Goal: Task Accomplishment & Management: Use online tool/utility

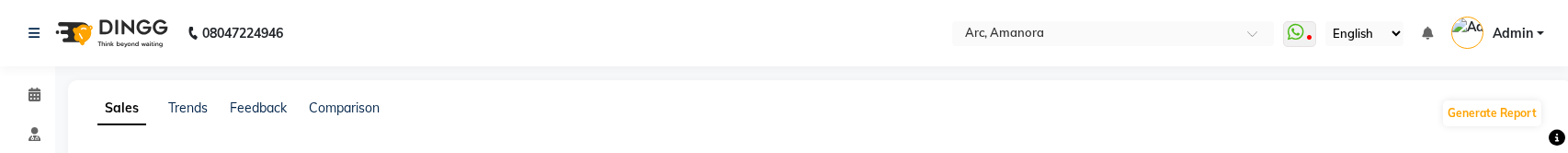
select select "filtered_report"
select select "csv"
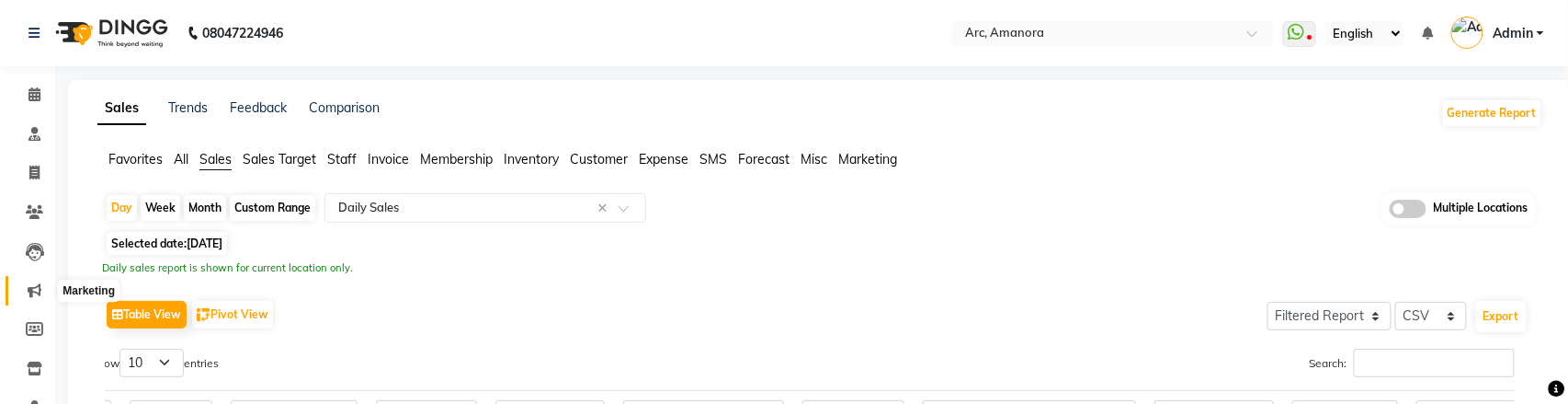
click at [34, 152] on icon at bounding box center [34, 290] width 14 height 14
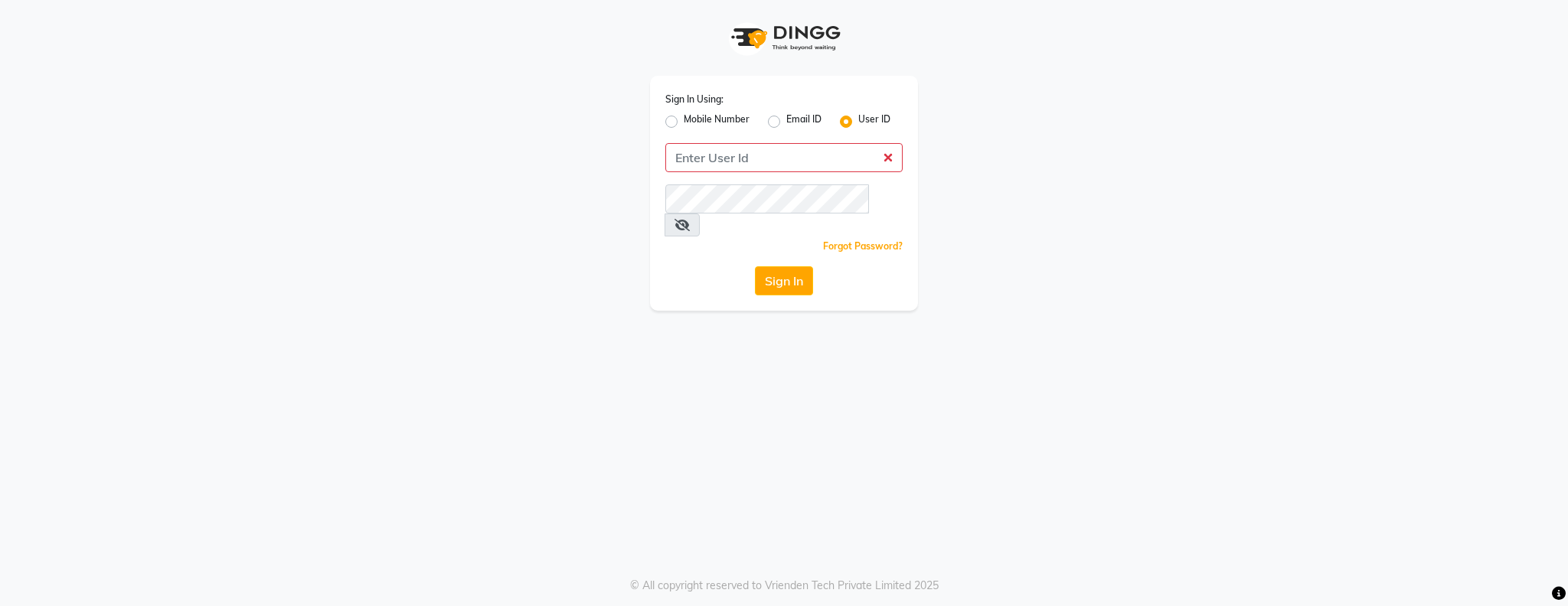
click at [773, 158] on input "Username" at bounding box center [784, 157] width 238 height 29
type input "909"
click at [683, 125] on label "Mobile Number" at bounding box center [716, 122] width 65 height 18
click at [683, 122] on input "Mobile Number" at bounding box center [688, 118] width 10 height 10
radio input "true"
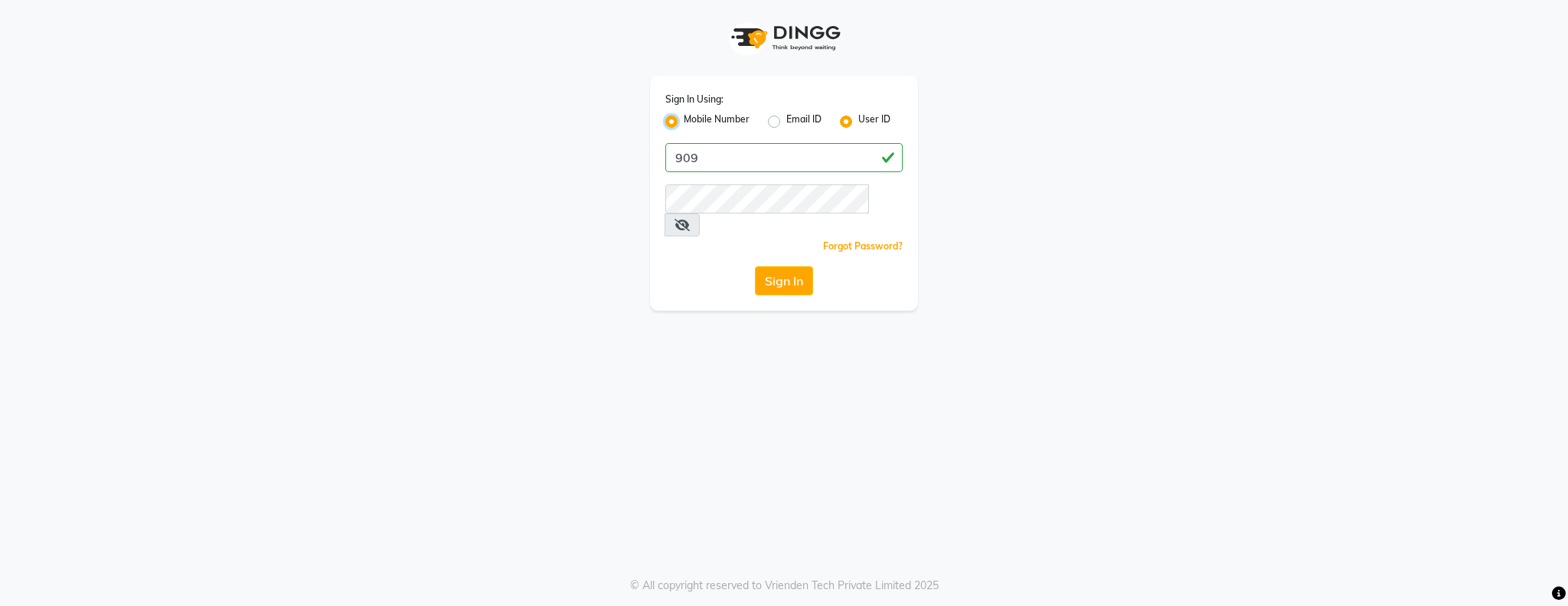
radio input "false"
click at [760, 152] on input "Username" at bounding box center [810, 157] width 186 height 29
type input "9090909099"
drag, startPoint x: 818, startPoint y: 161, endPoint x: 720, endPoint y: 161, distance: 98.0
click at [720, 161] on input "9090909099" at bounding box center [810, 157] width 186 height 29
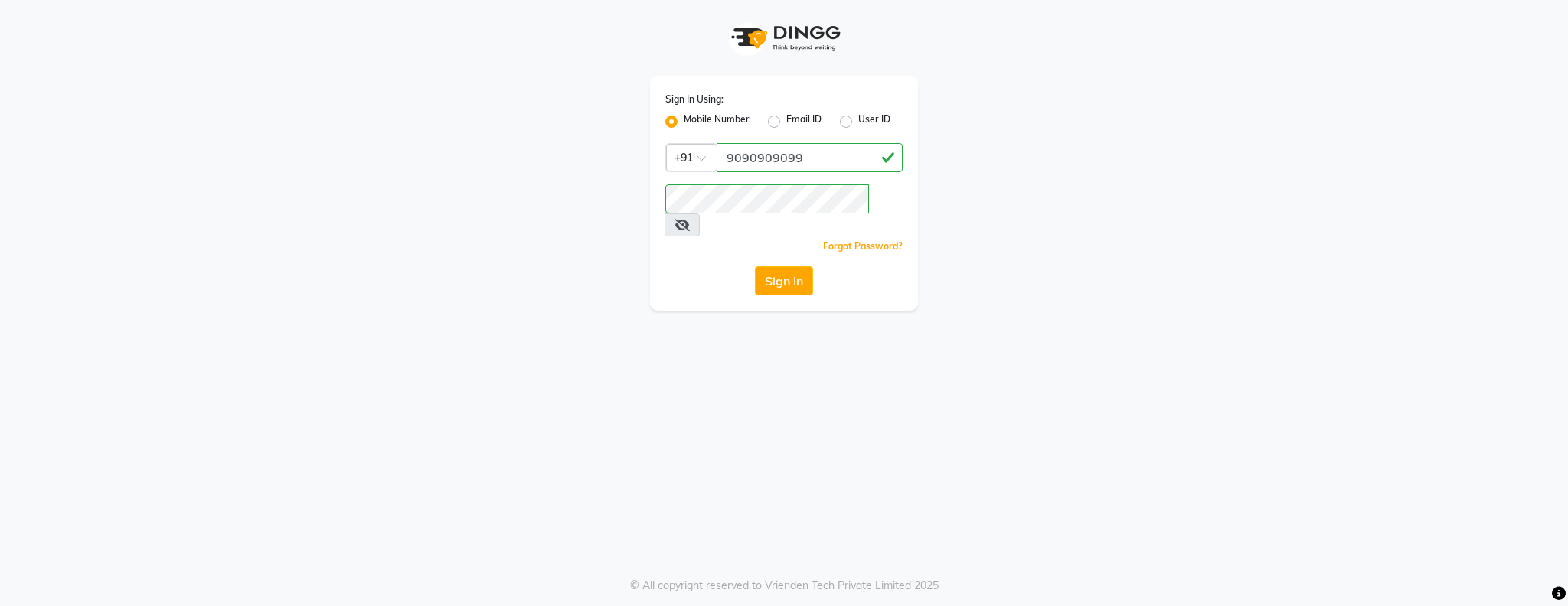
click at [719, 237] on div "Sign In Using: Mobile Number Email ID User ID Country Code × +91 9090909099 Rem…" at bounding box center [784, 193] width 268 height 235
click at [789, 267] on button "Sign In" at bounding box center [784, 281] width 58 height 29
